Goal: Complete application form: Complete application form

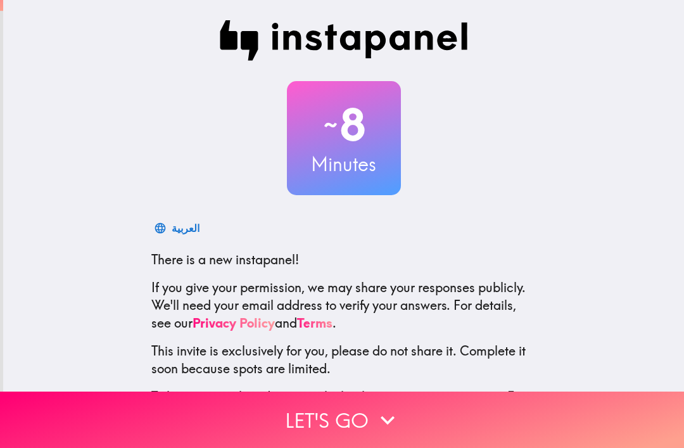
click at [304, 410] on button "Let's go" at bounding box center [342, 419] width 684 height 56
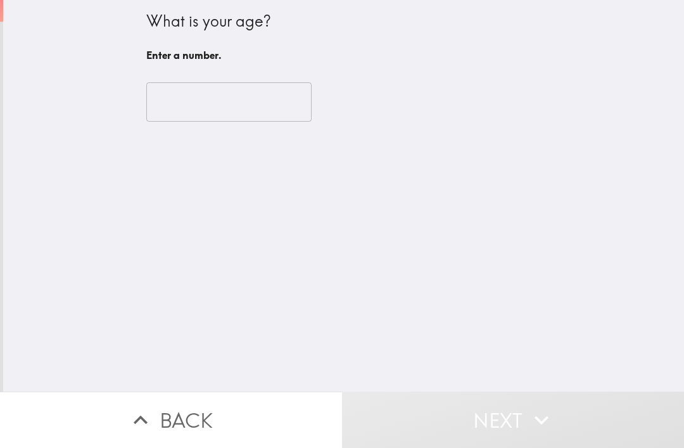
click at [184, 103] on input "number" at bounding box center [228, 101] width 165 height 39
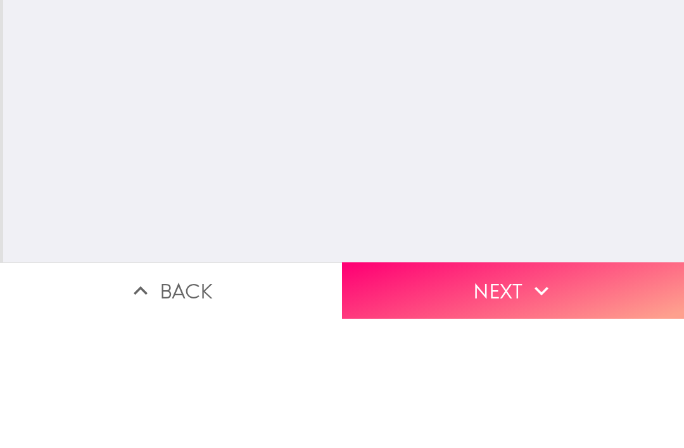
type input "71"
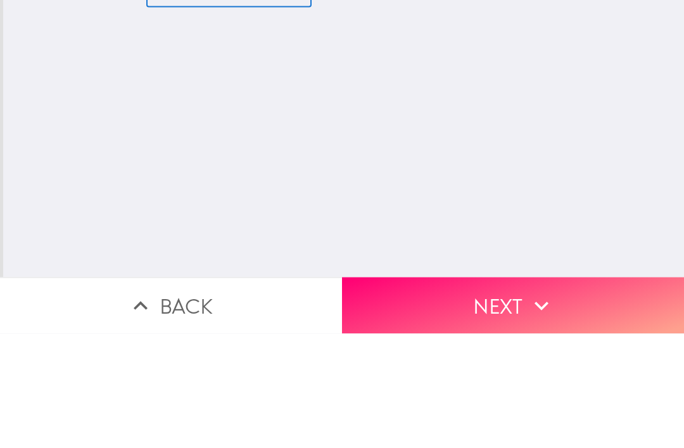
click at [440, 391] on button "Next" at bounding box center [513, 419] width 342 height 56
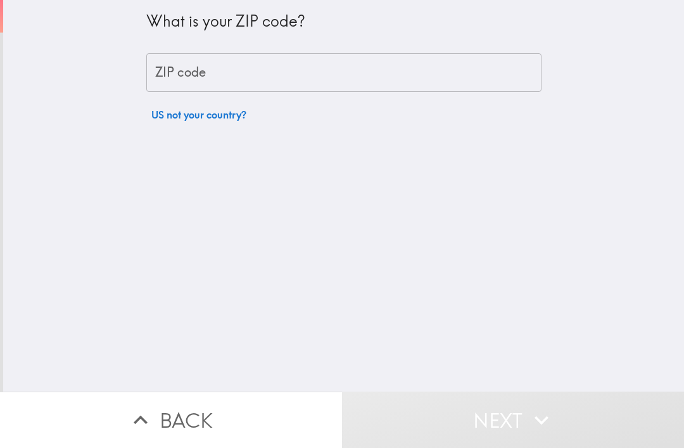
click at [192, 71] on div "ZIP code ZIP code" at bounding box center [343, 72] width 395 height 39
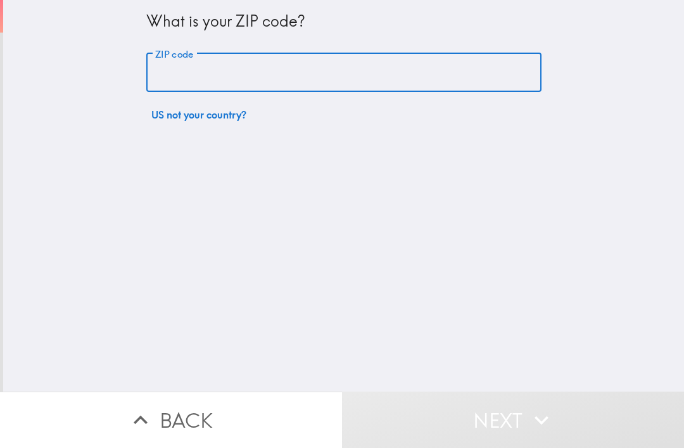
type input "34104"
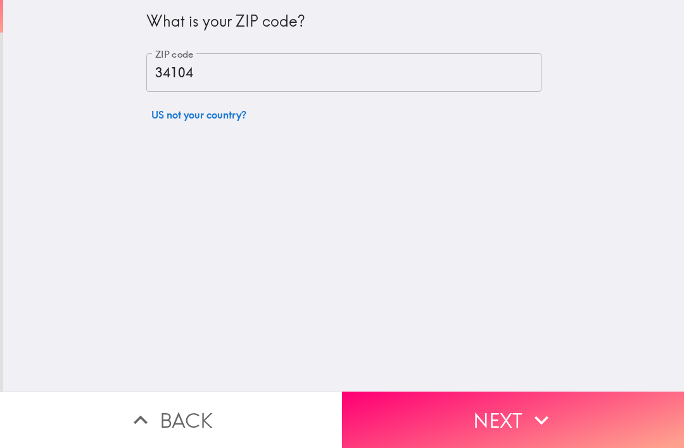
click at [402, 417] on button "Next" at bounding box center [513, 419] width 342 height 56
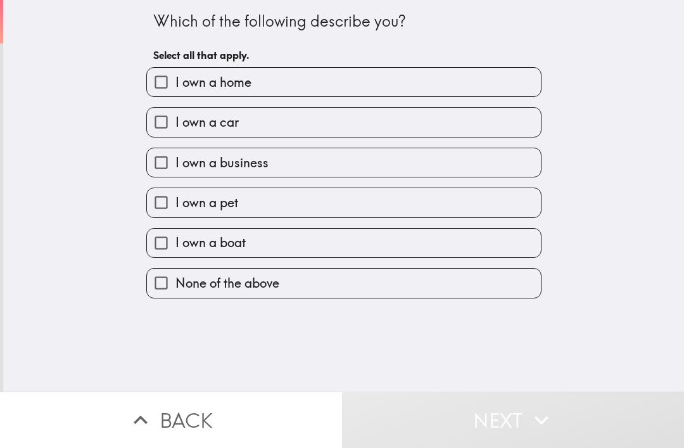
click at [163, 78] on input "I own a home" at bounding box center [161, 82] width 28 height 28
checkbox input "true"
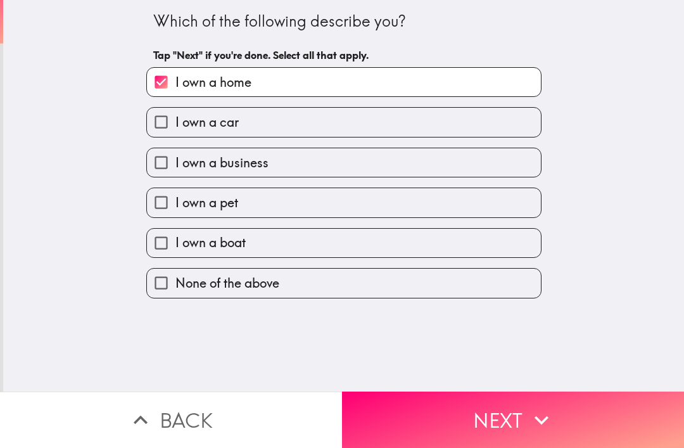
click at [169, 125] on input "I own a car" at bounding box center [161, 122] width 28 height 28
checkbox input "true"
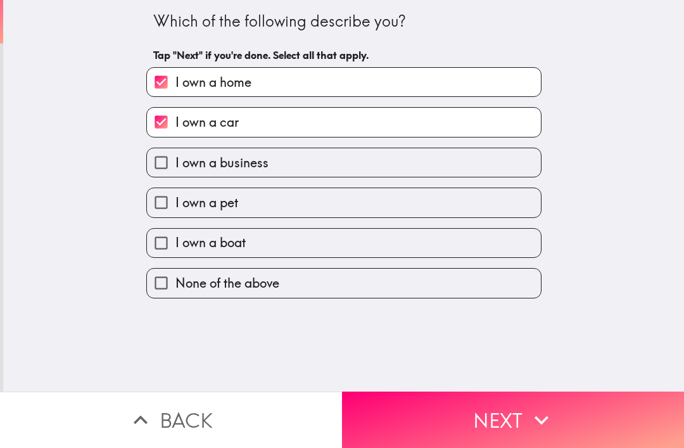
click at [164, 210] on input "I own a pet" at bounding box center [161, 202] width 28 height 28
checkbox input "true"
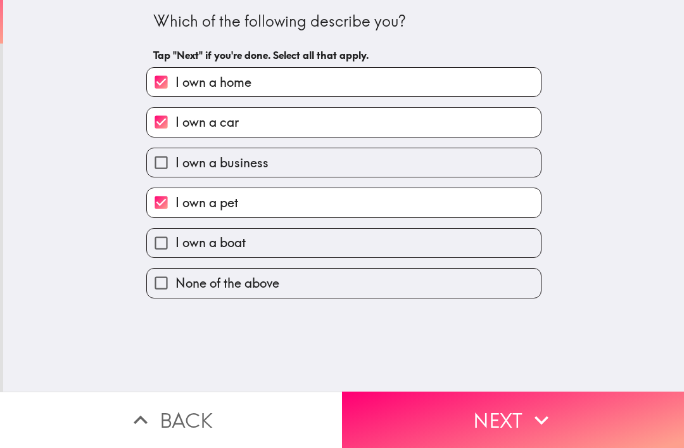
click at [449, 420] on button "Next" at bounding box center [513, 419] width 342 height 56
